Goal: Transaction & Acquisition: Purchase product/service

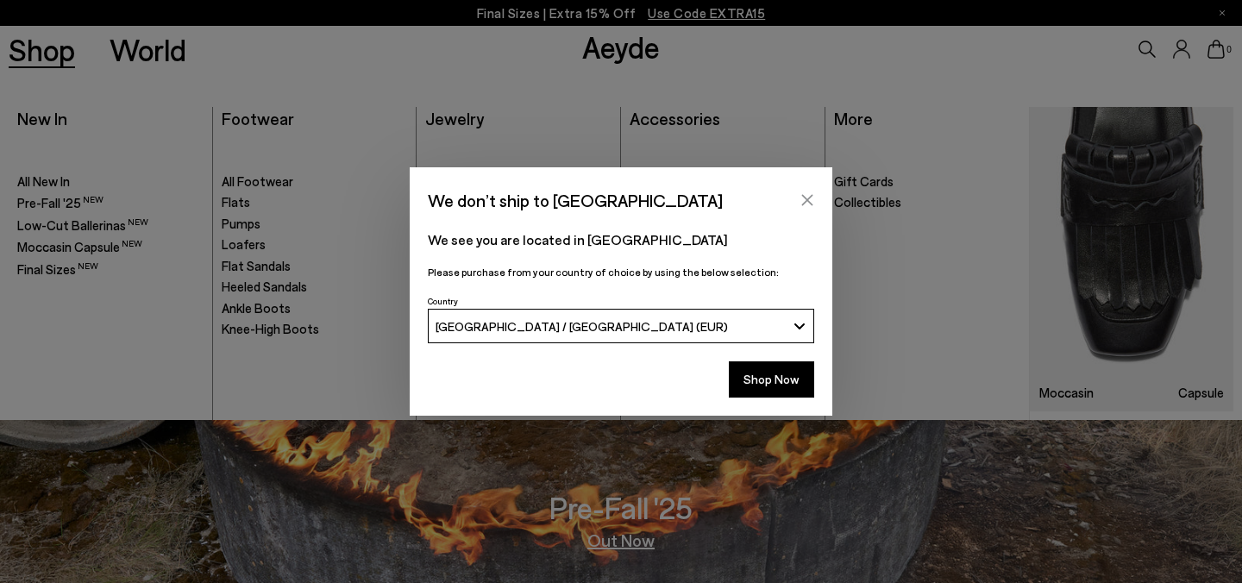
click at [809, 194] on icon "Close" at bounding box center [807, 200] width 14 height 14
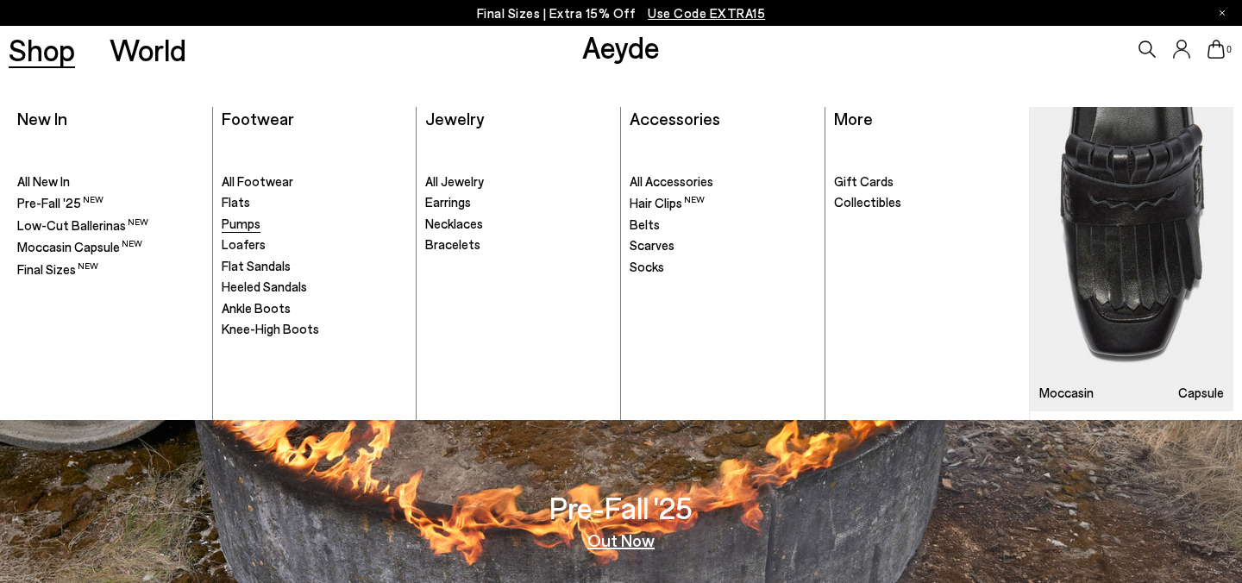
click at [236, 227] on span "Pumps" at bounding box center [241, 224] width 39 height 16
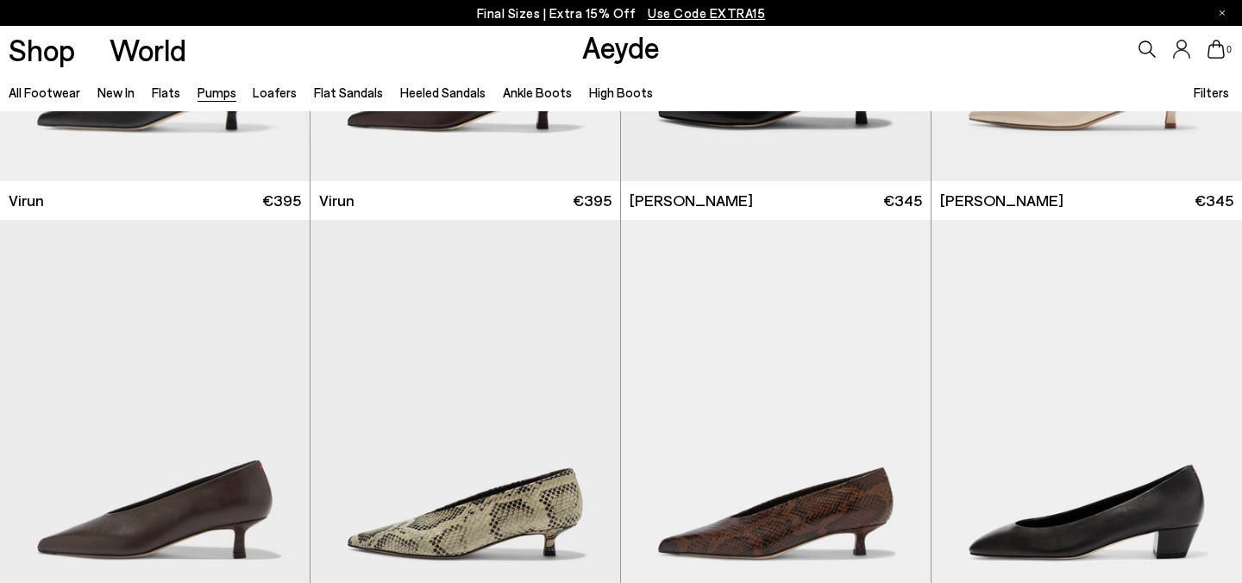
scroll to position [457, 0]
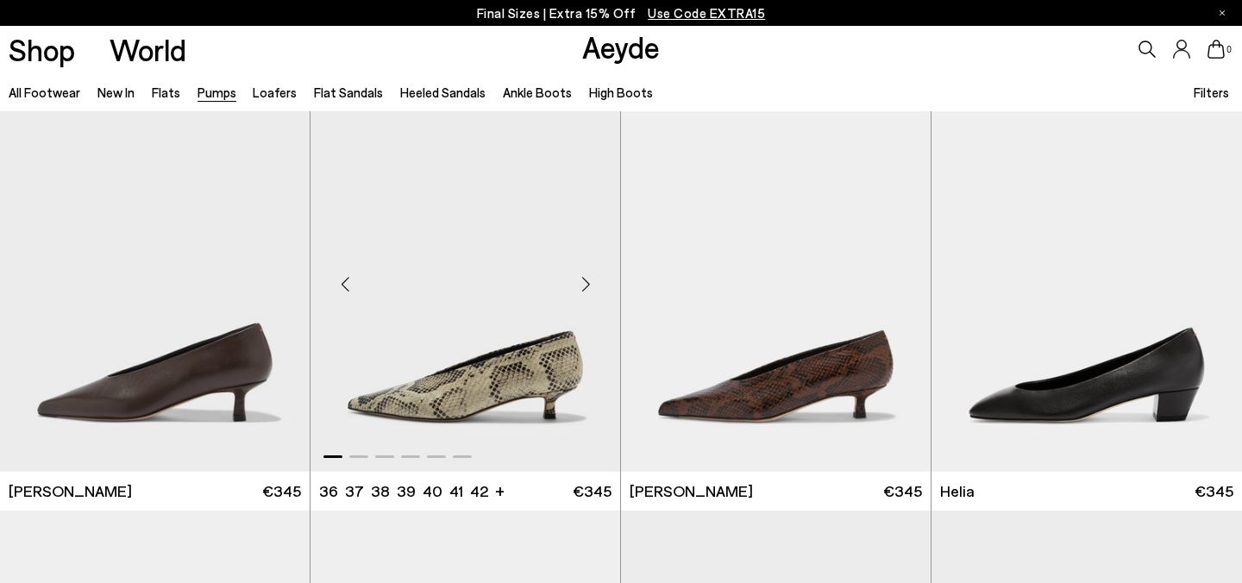
click at [588, 291] on div "Next slide" at bounding box center [586, 284] width 52 height 52
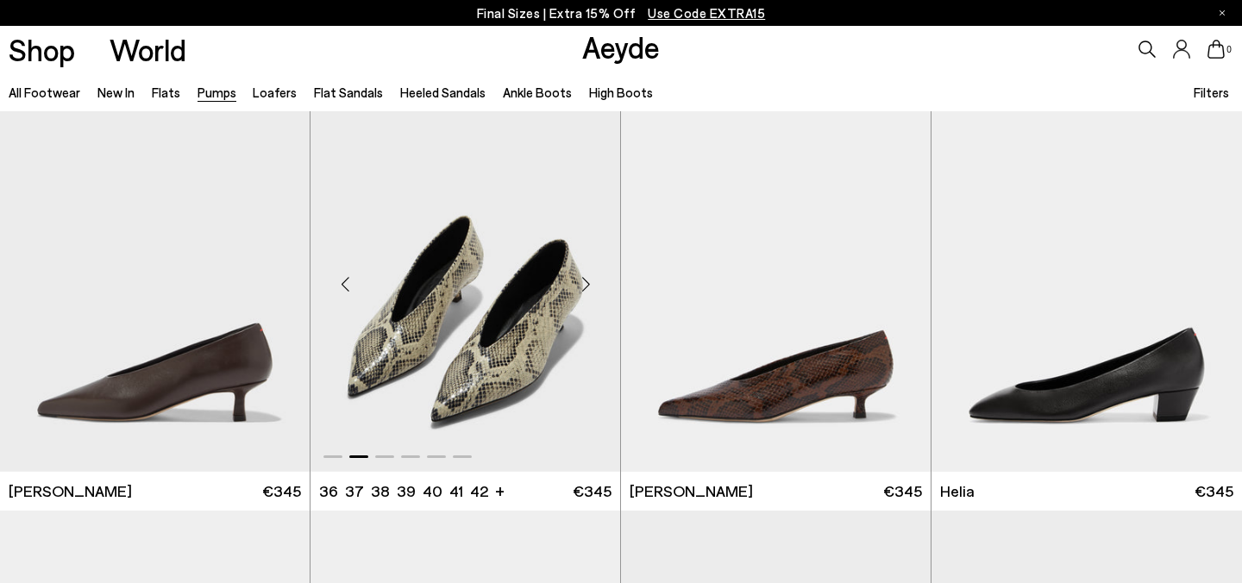
click at [539, 369] on img "2 / 6" at bounding box center [465, 277] width 310 height 389
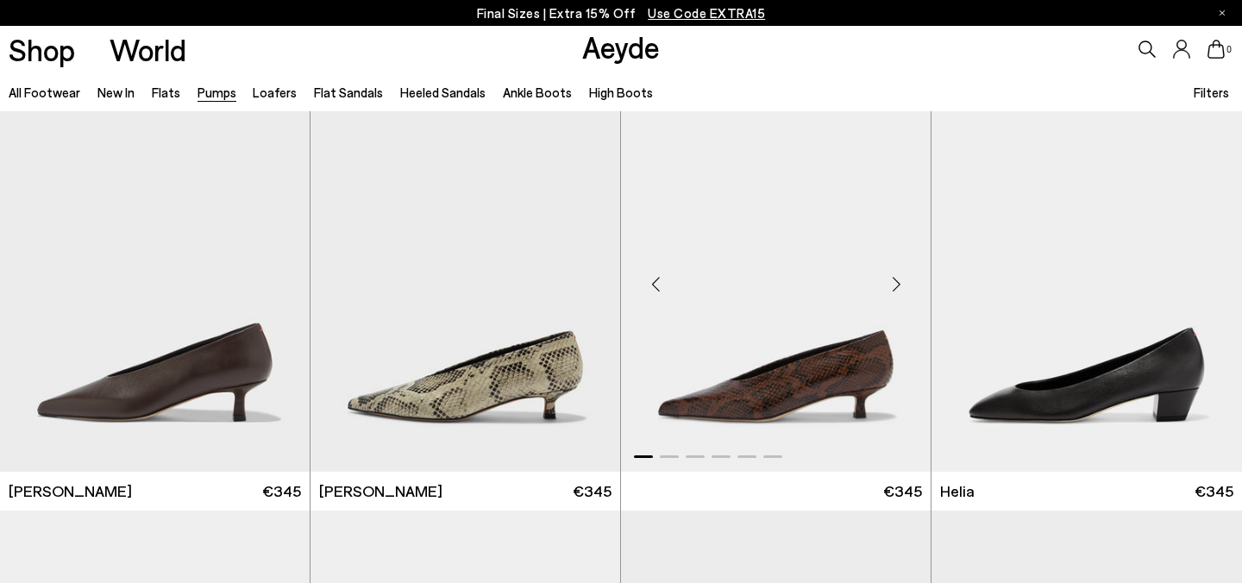
scroll to position [457, 0]
click at [900, 280] on div "Next slide" at bounding box center [896, 284] width 52 height 52
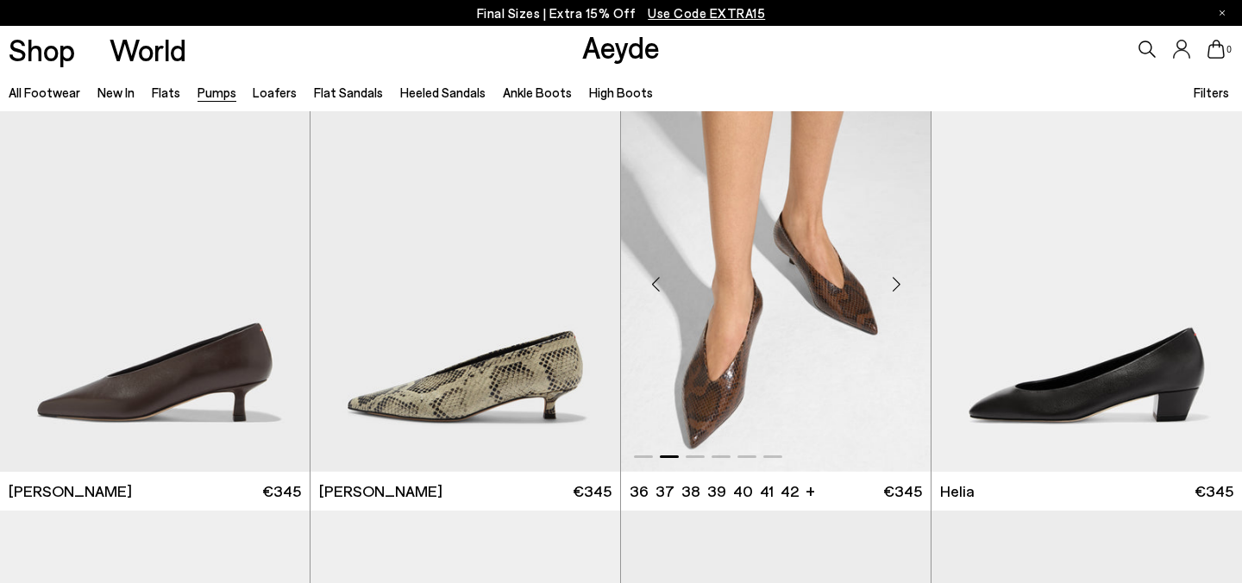
click at [900, 280] on div "Next slide" at bounding box center [896, 284] width 52 height 52
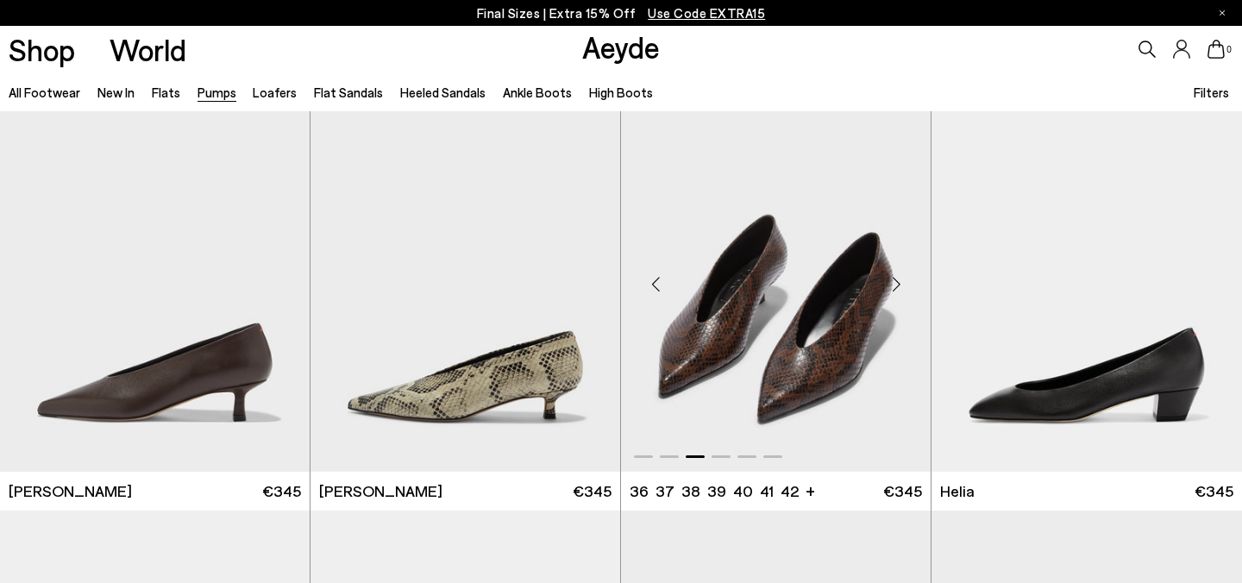
click at [834, 354] on img "3 / 6" at bounding box center [776, 277] width 310 height 389
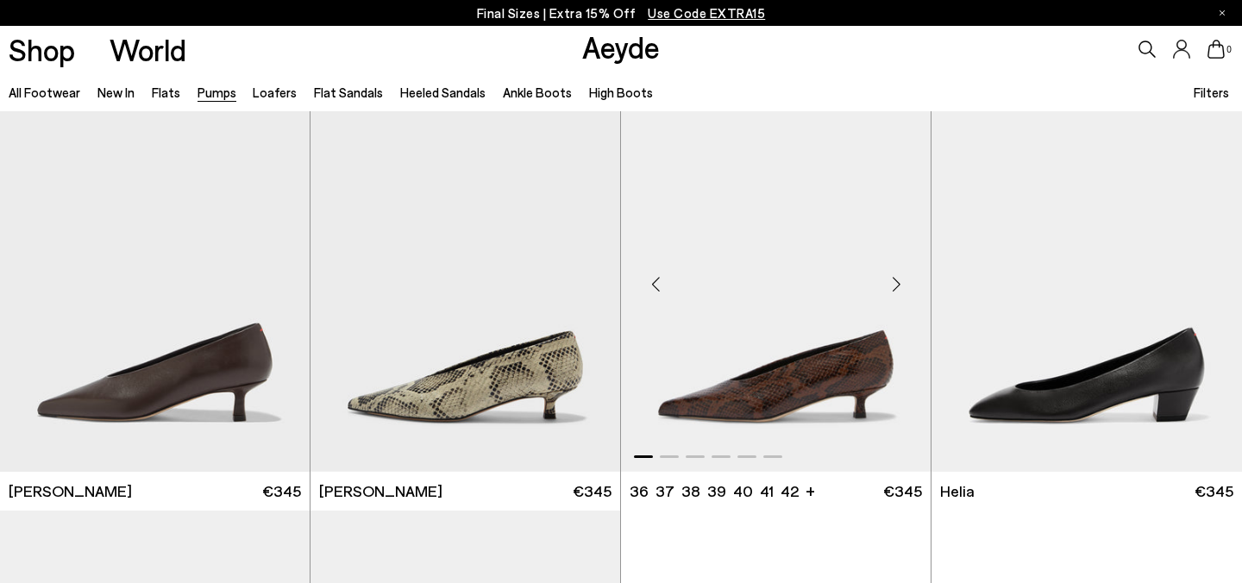
scroll to position [457, 0]
click at [498, 391] on img "1 / 6" at bounding box center [465, 277] width 310 height 389
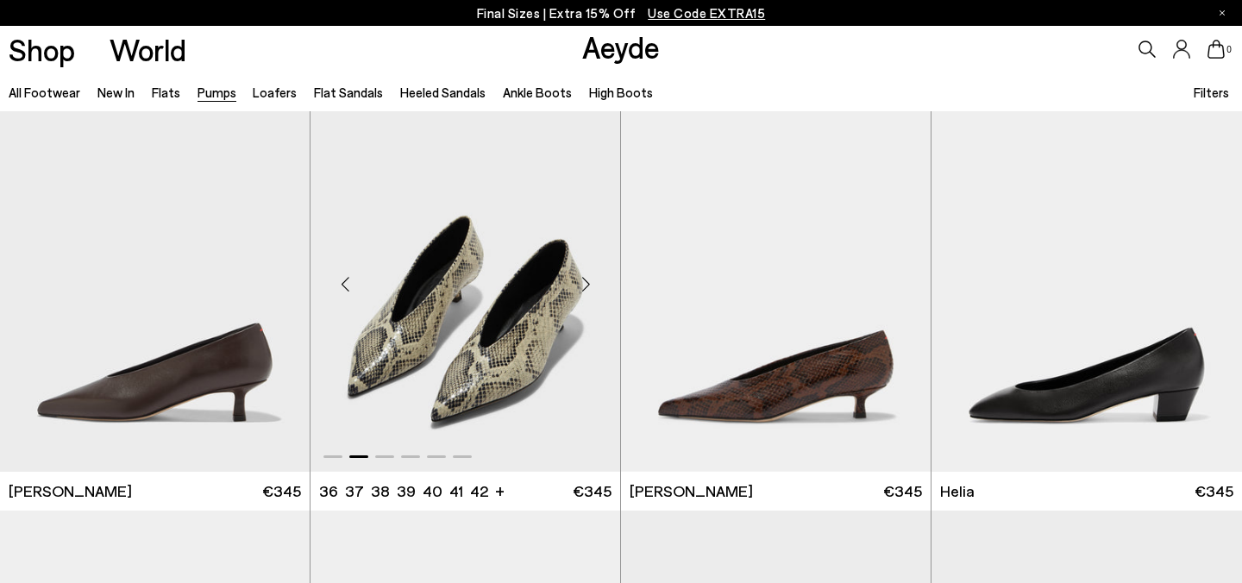
click at [523, 359] on img "2 / 6" at bounding box center [465, 277] width 310 height 389
click at [504, 322] on img "2 / 6" at bounding box center [465, 277] width 310 height 389
